Goal: Find specific page/section: Find specific page/section

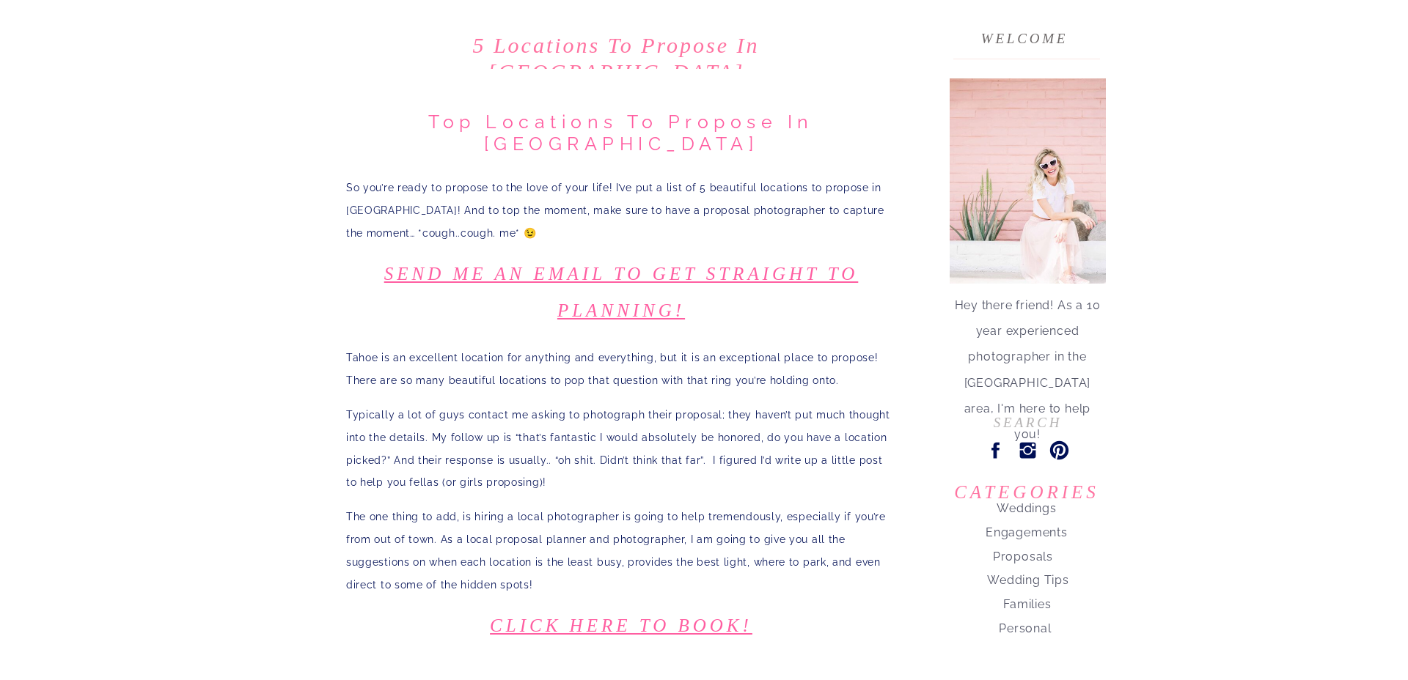
scroll to position [144, 0]
click at [1013, 560] on nav "Proposals" at bounding box center [1022, 550] width 173 height 21
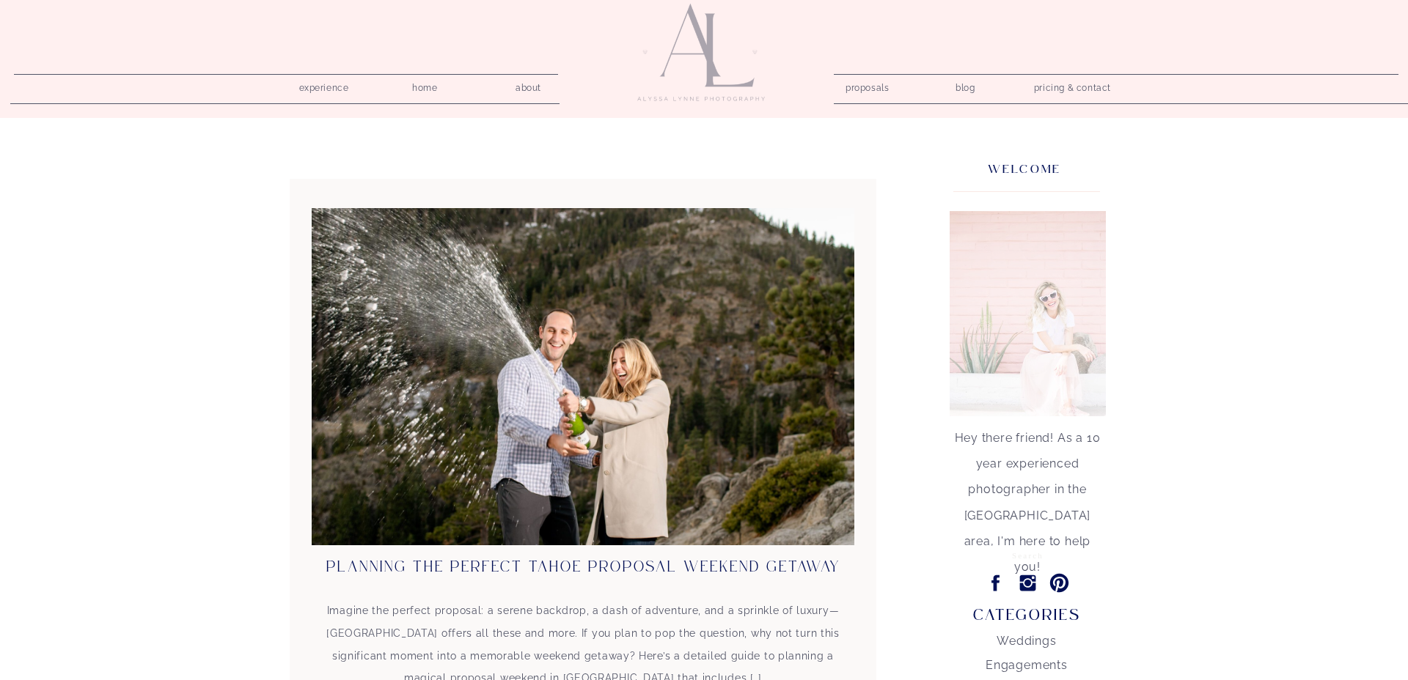
click at [1013, 557] on input "Search for:" at bounding box center [1028, 555] width 140 height 15
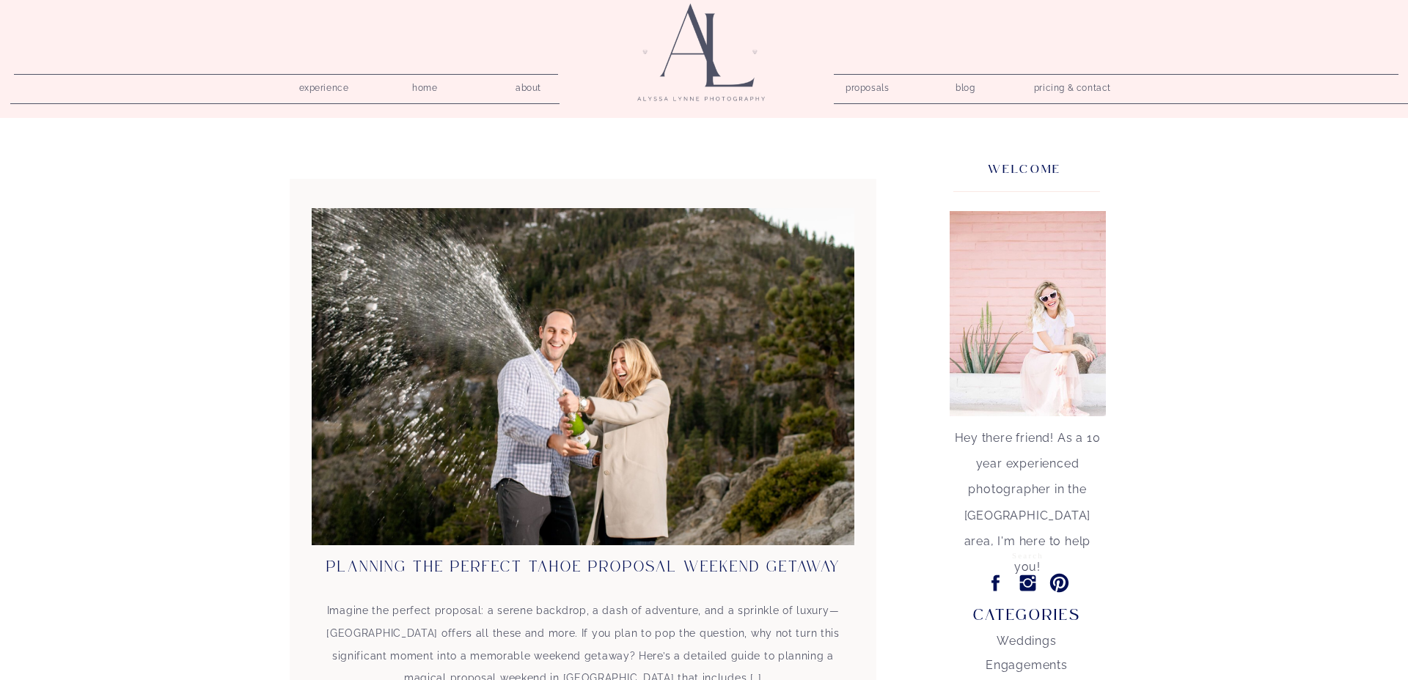
click at [1030, 585] on icon at bounding box center [1027, 583] width 21 height 21
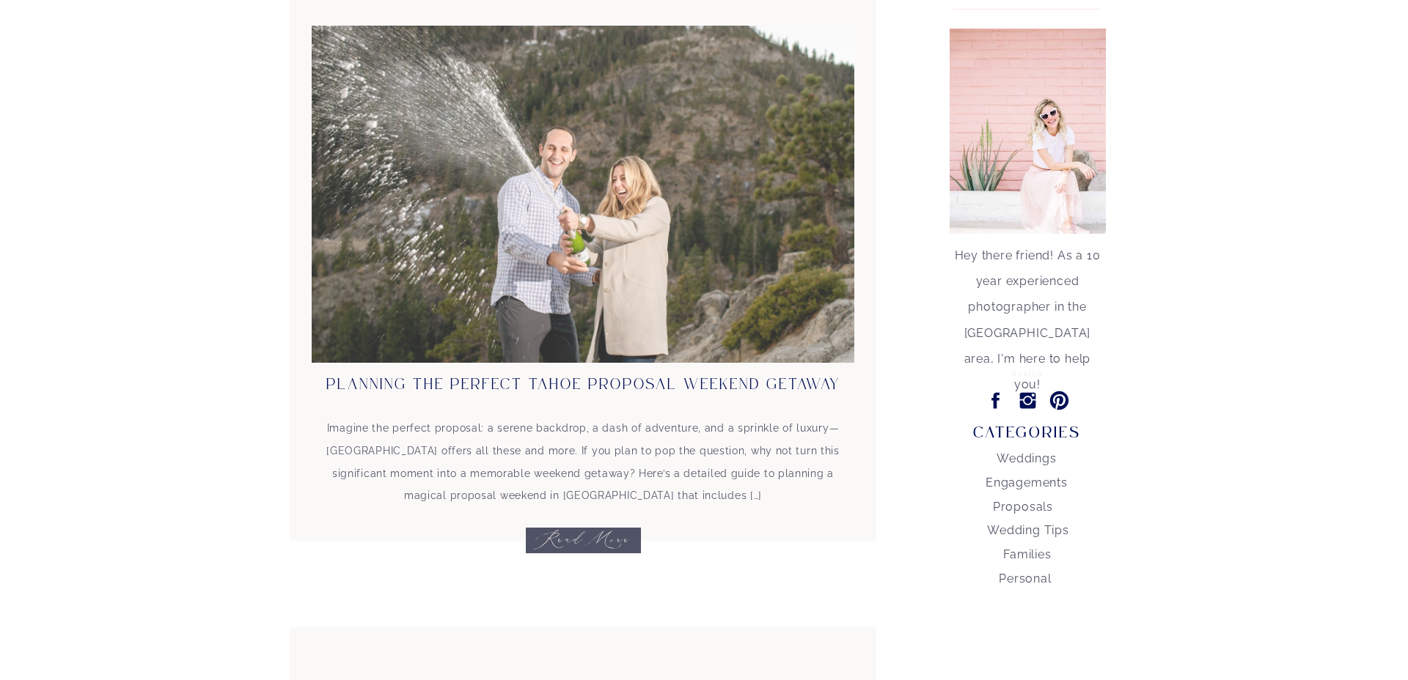
scroll to position [187, 0]
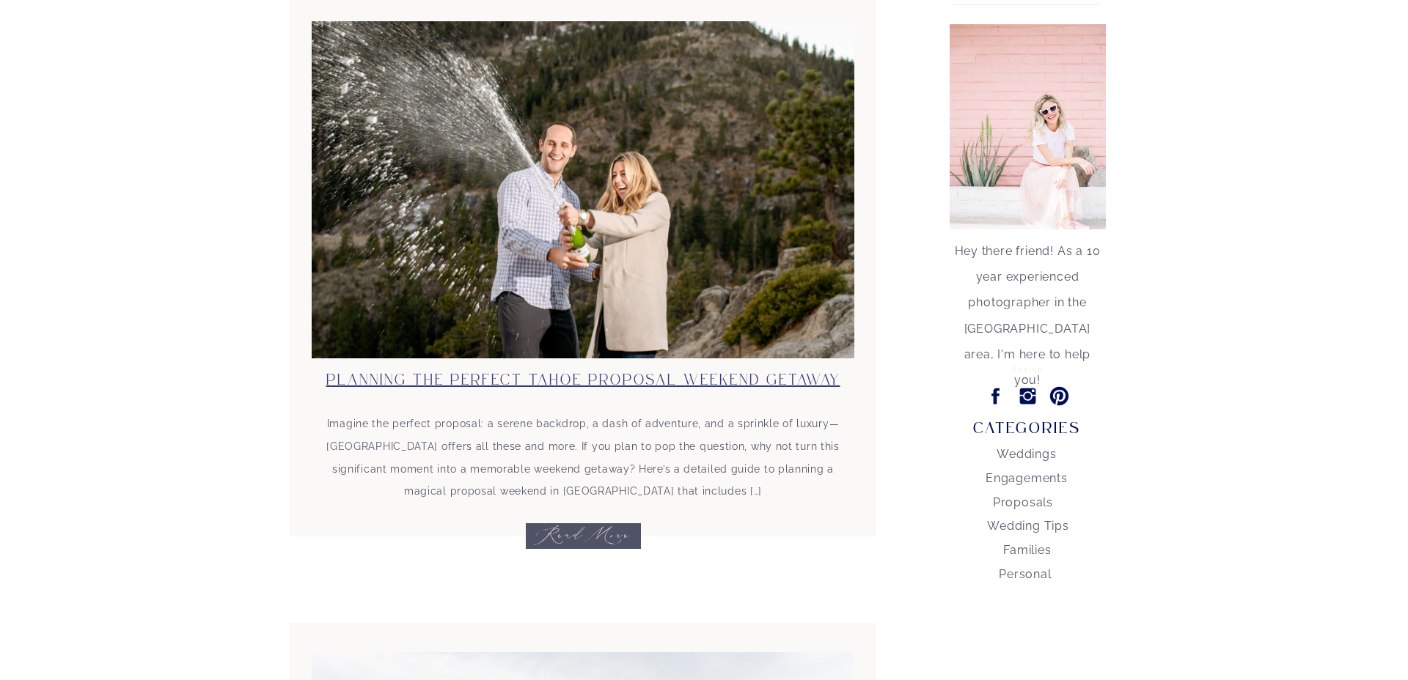
click at [586, 382] on link "Planning the Perfect Tahoe Proposal Weekend Getaway" at bounding box center [583, 380] width 514 height 15
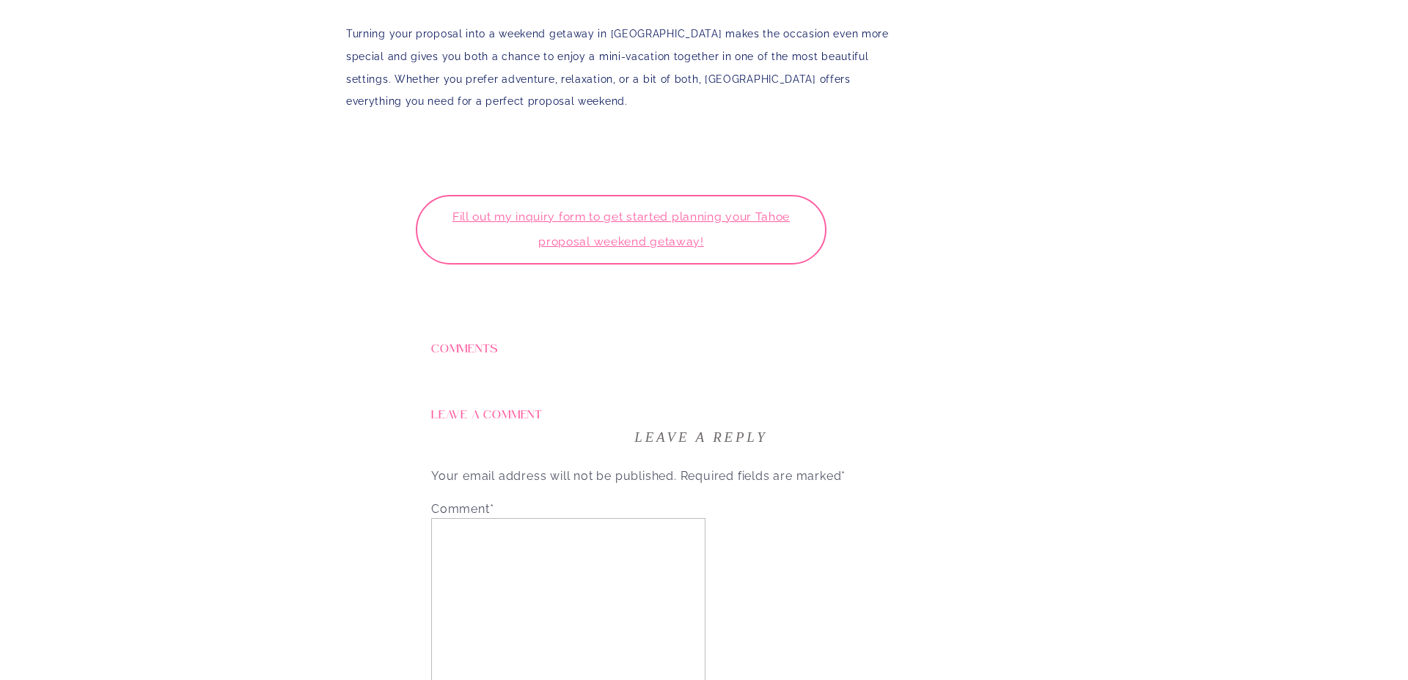
scroll to position [2682, 0]
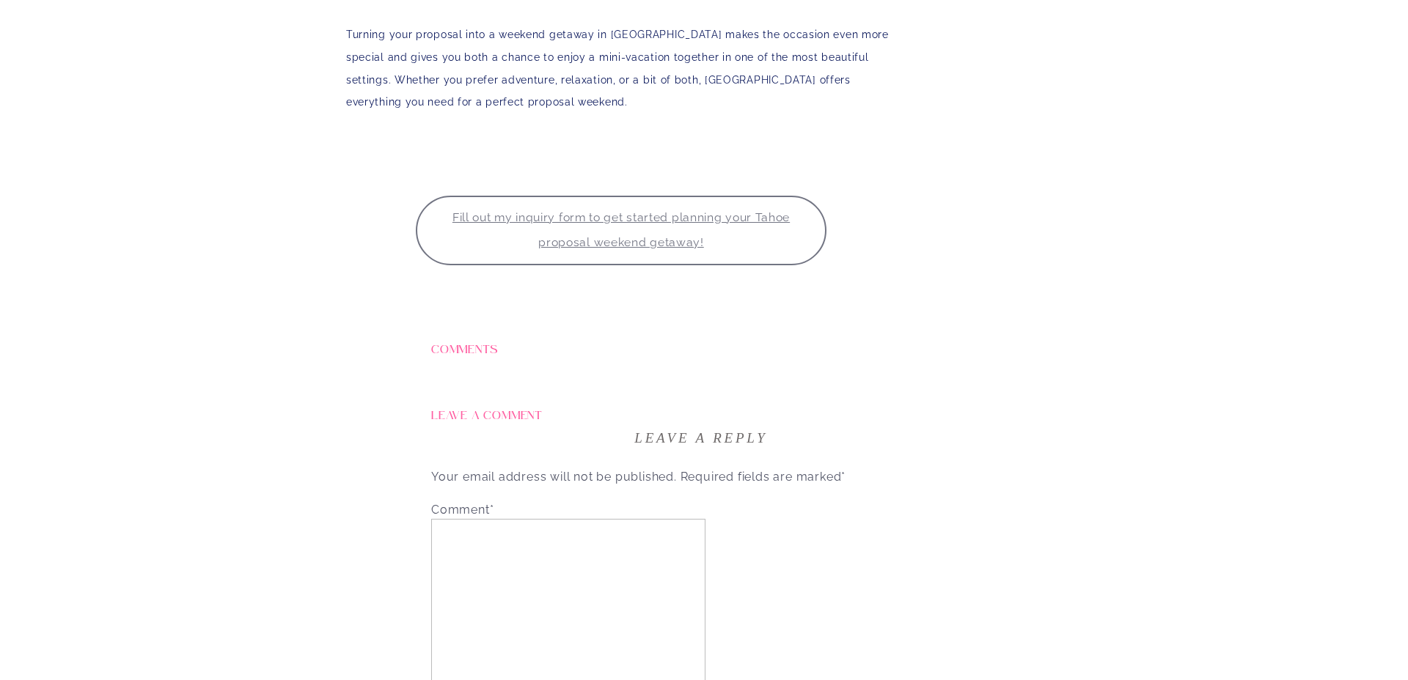
click at [616, 196] on link "Fill out my inquiry form to get started planning your Tahoe proposal weekend ge…" at bounding box center [621, 230] width 411 height 69
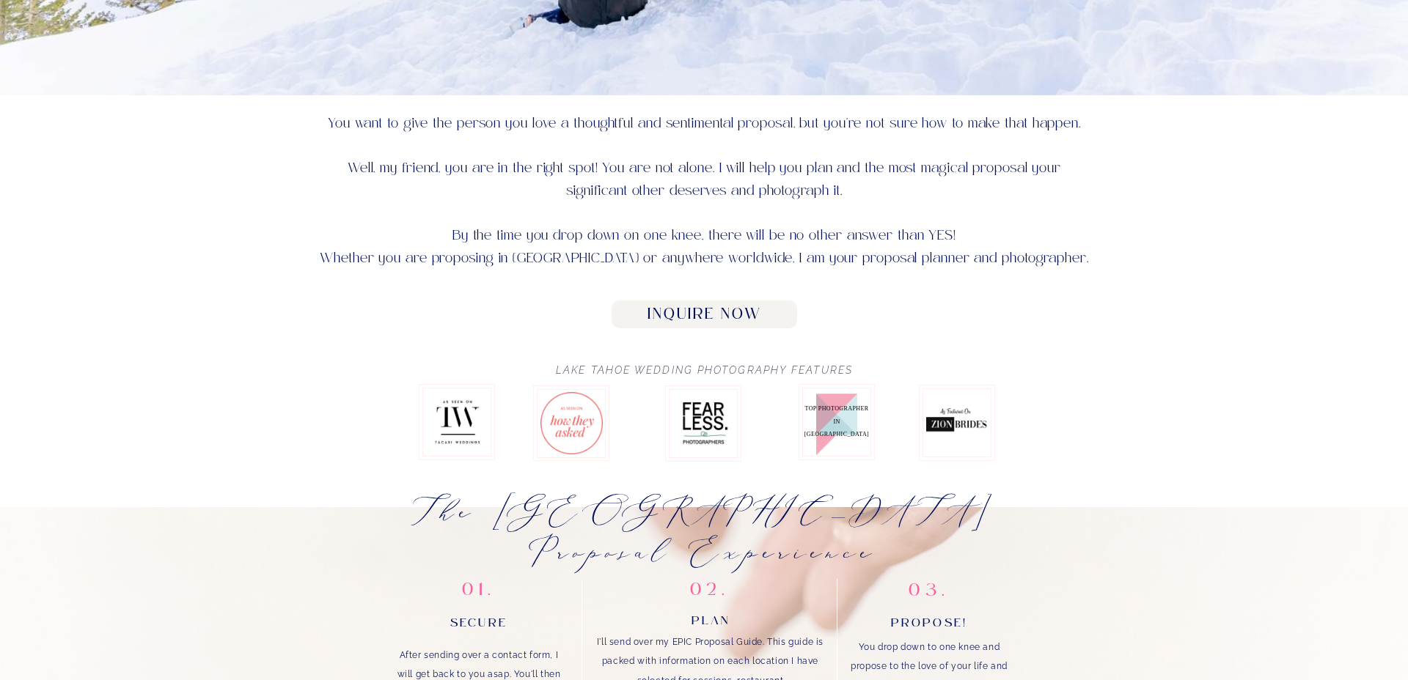
scroll to position [737, 0]
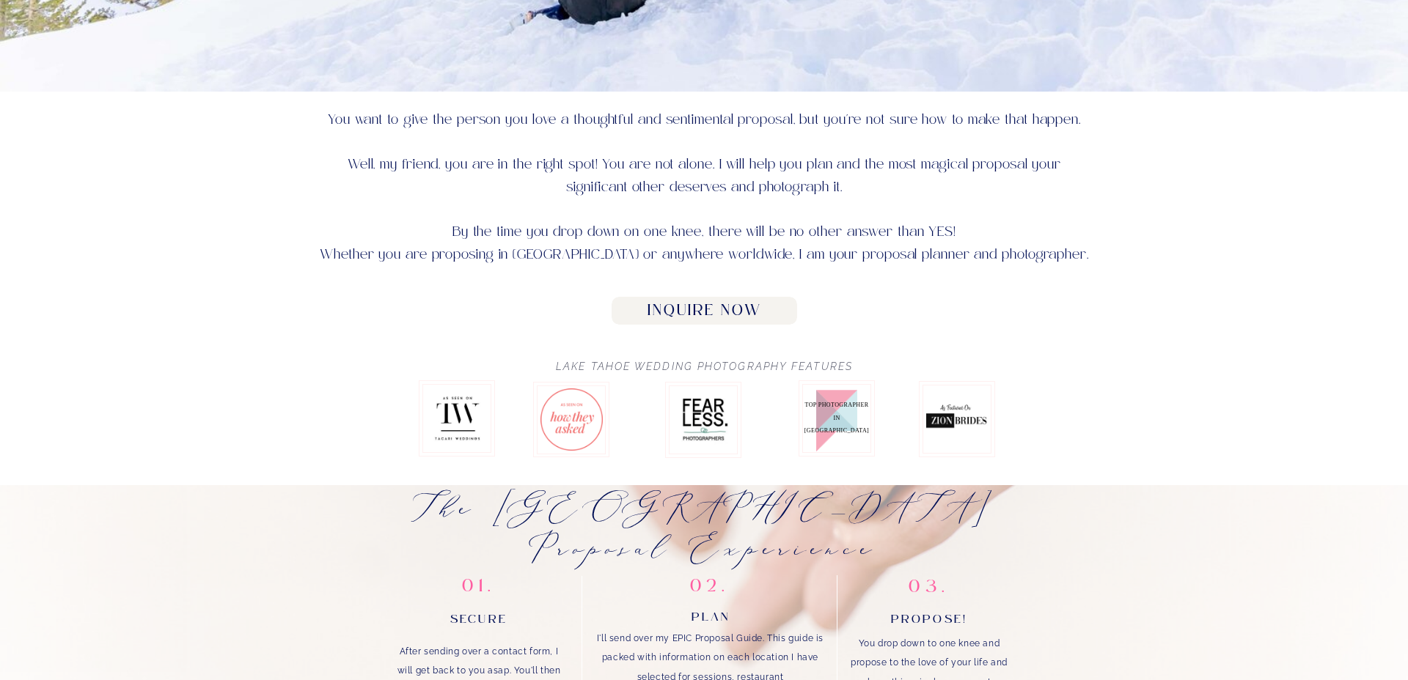
click at [672, 312] on h2 "Inquire Now" at bounding box center [704, 311] width 169 height 18
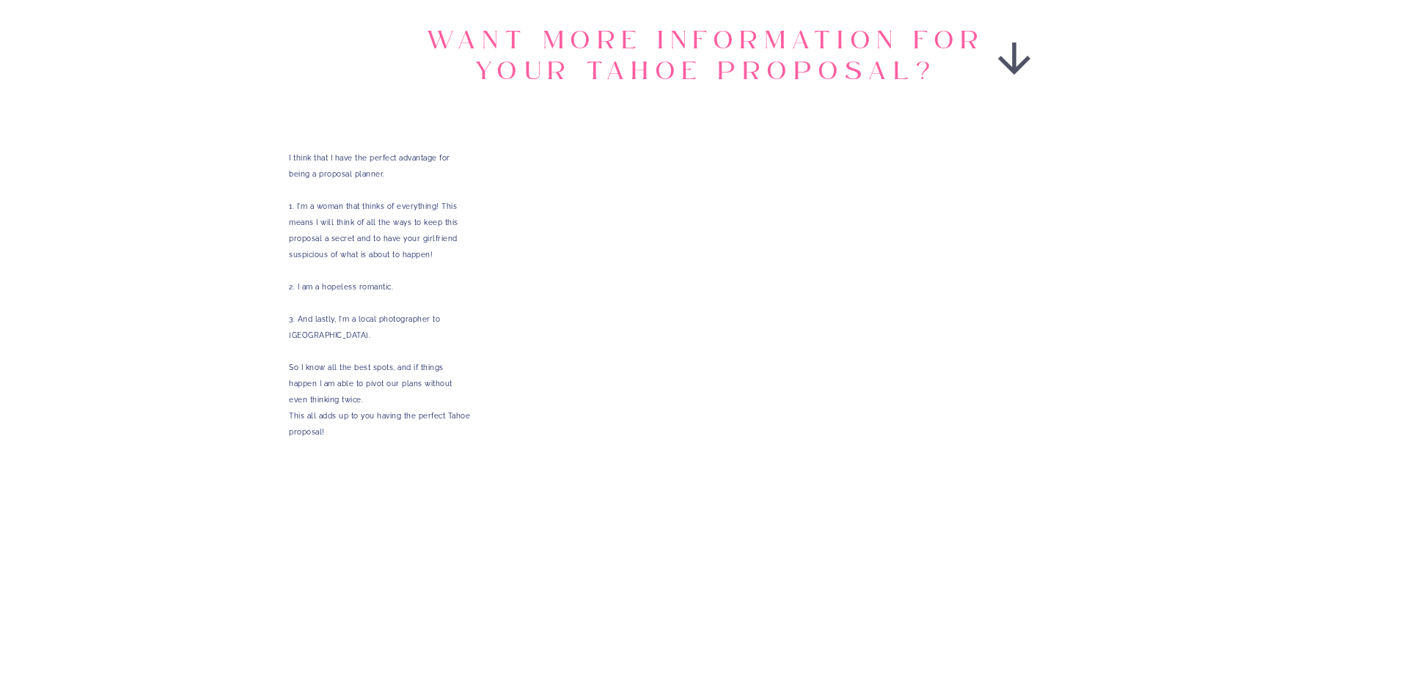
scroll to position [2609, 0]
